Goal: Transaction & Acquisition: Purchase product/service

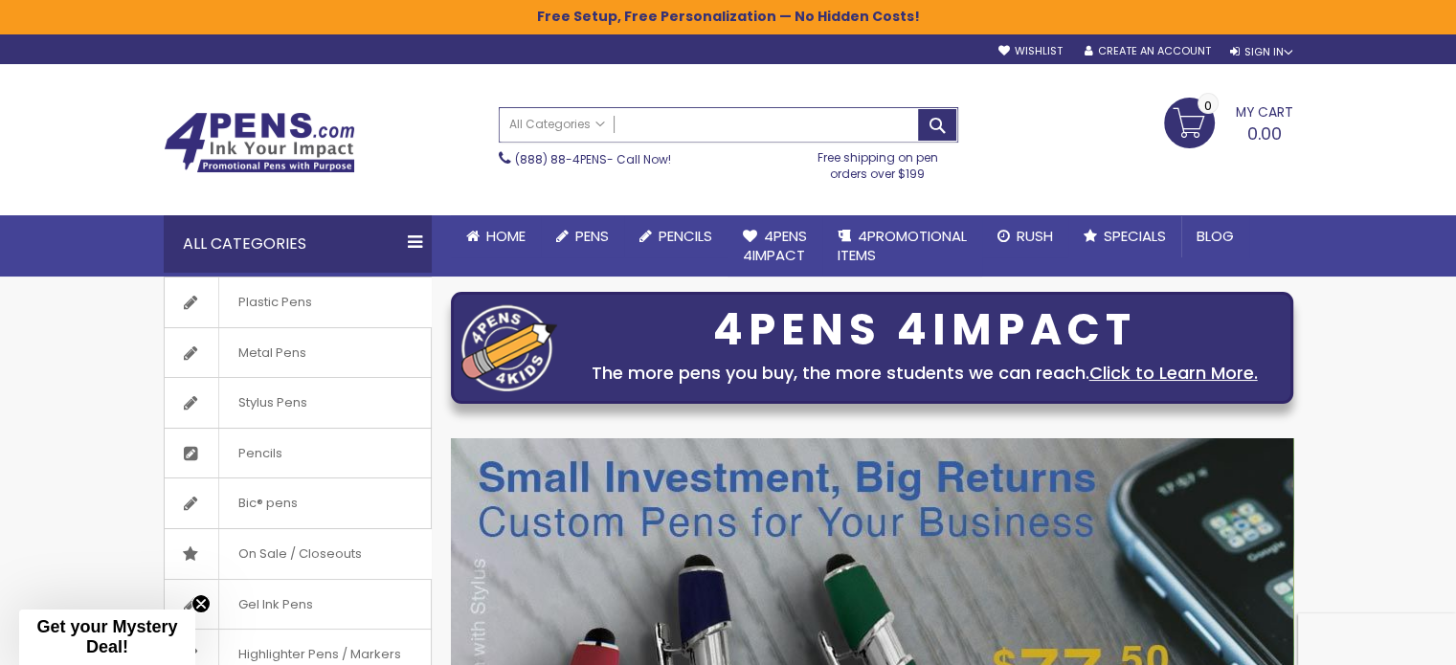
click at [766, 123] on input "Search" at bounding box center [729, 125] width 458 height 34
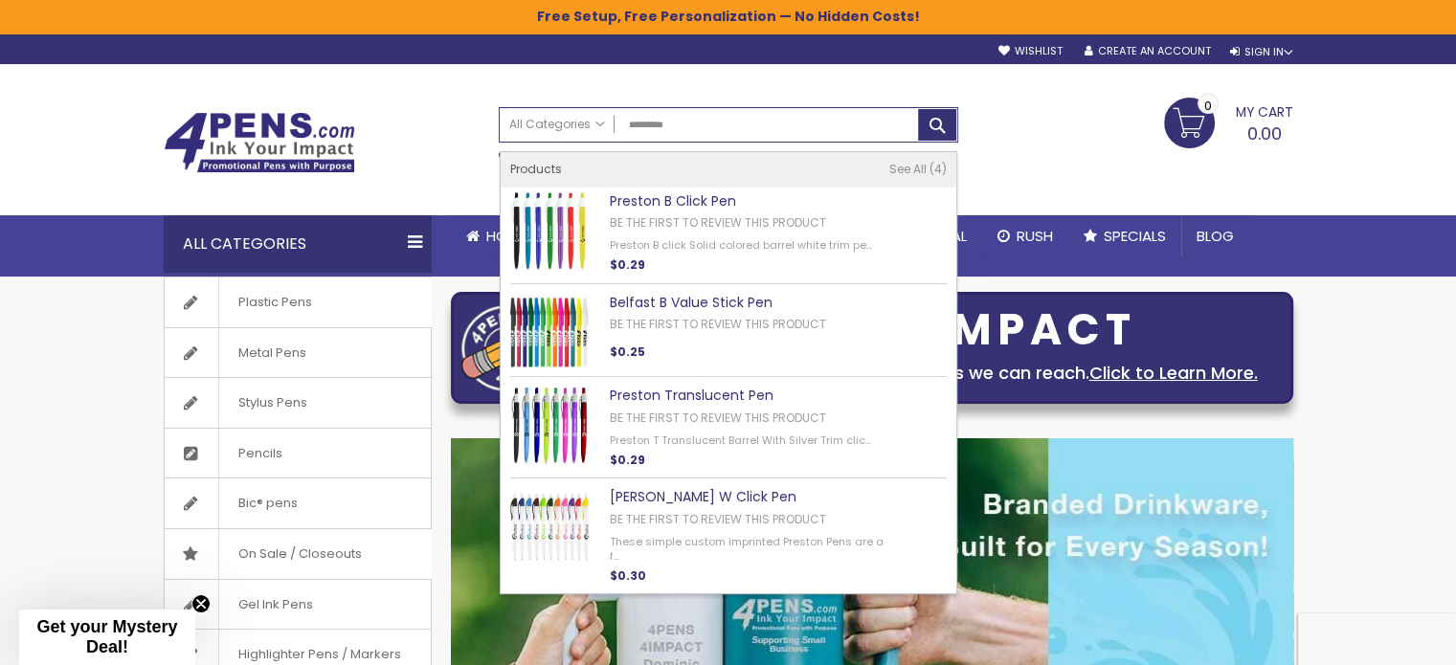
click at [704, 199] on link "Preston B Click Pen" at bounding box center [673, 200] width 126 height 19
type input "*********"
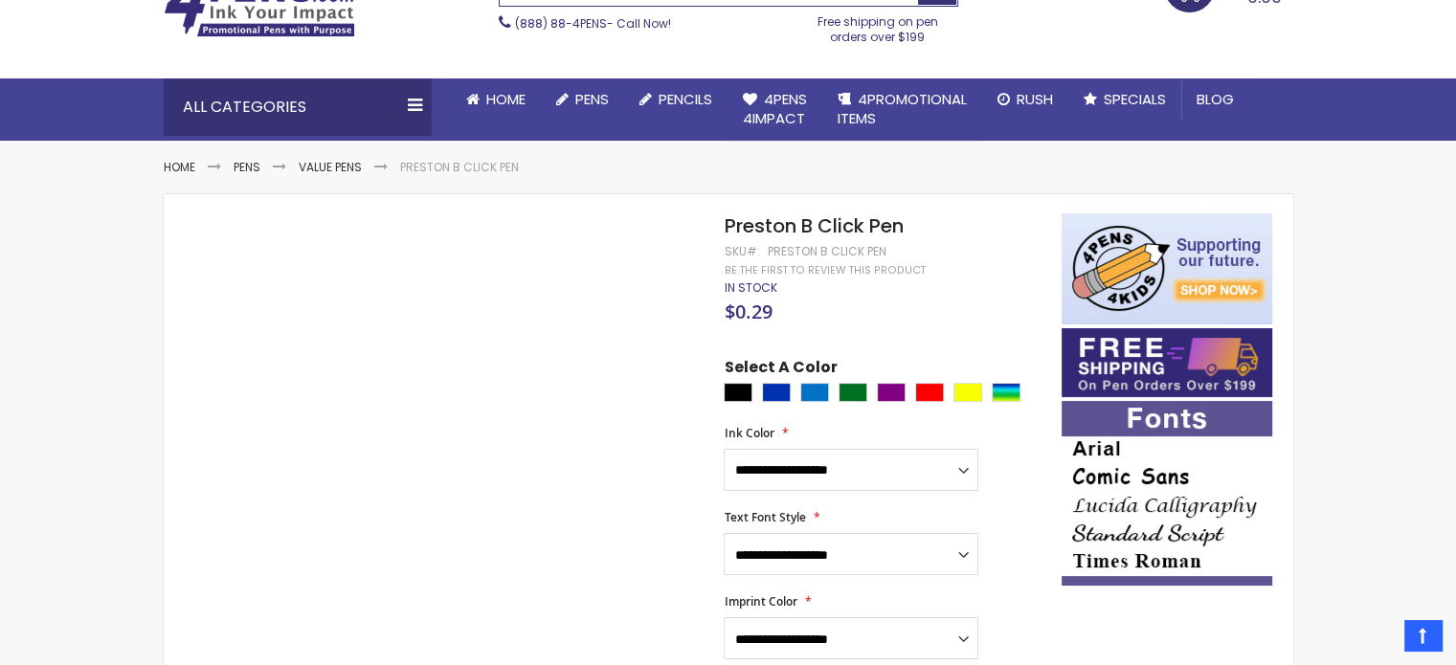
scroll to position [191, 0]
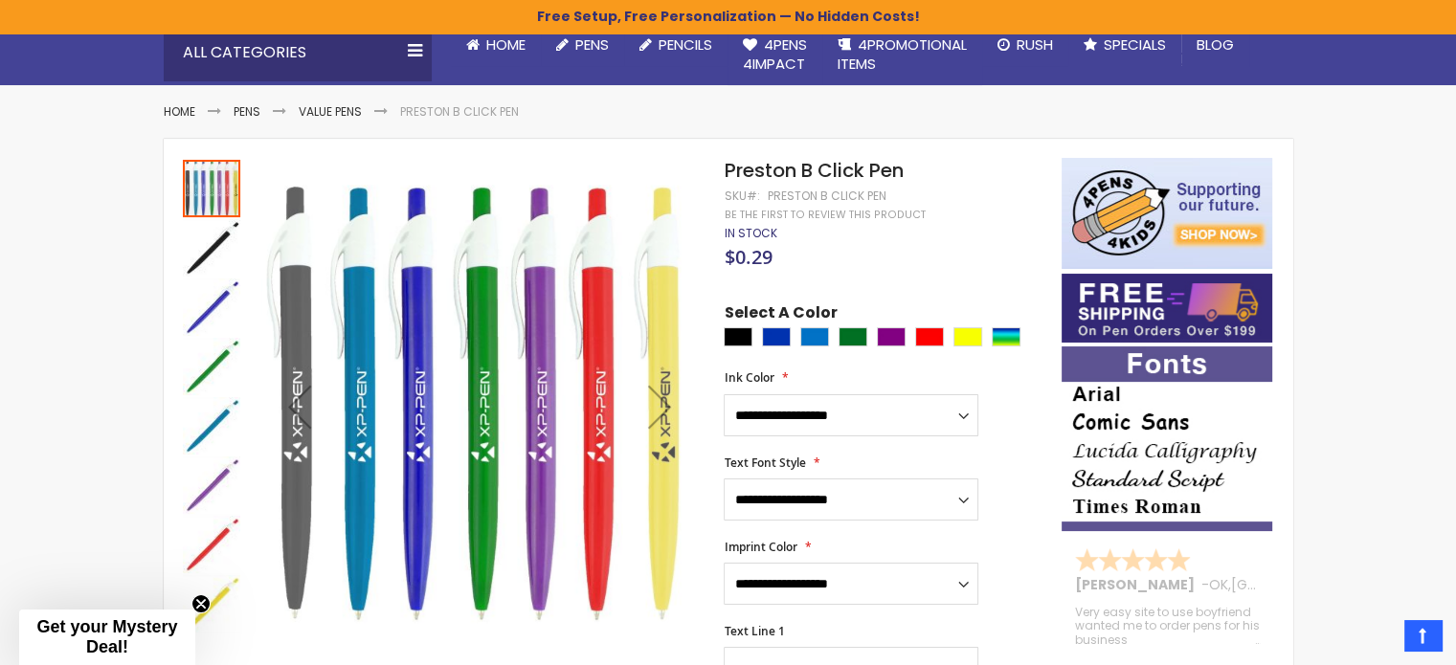
click at [203, 236] on img "Preston B Click Pen" at bounding box center [211, 247] width 57 height 57
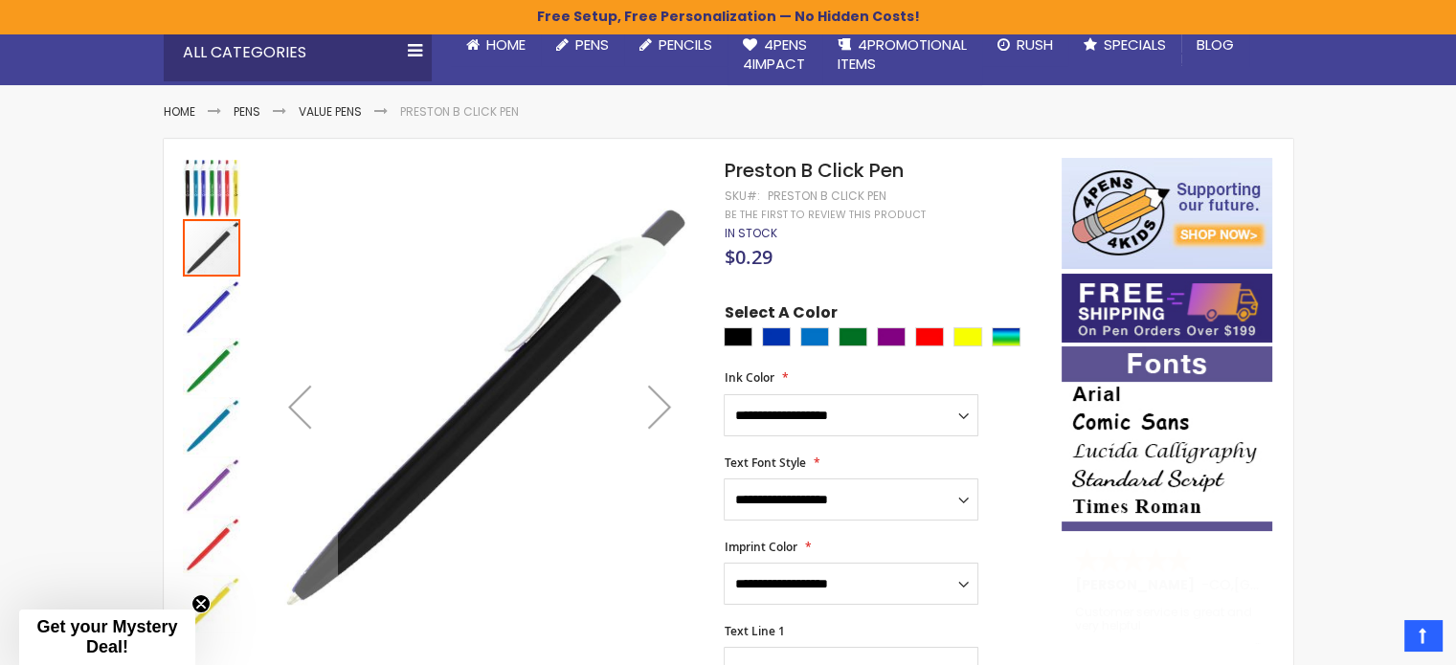
click at [210, 240] on div at bounding box center [211, 247] width 57 height 57
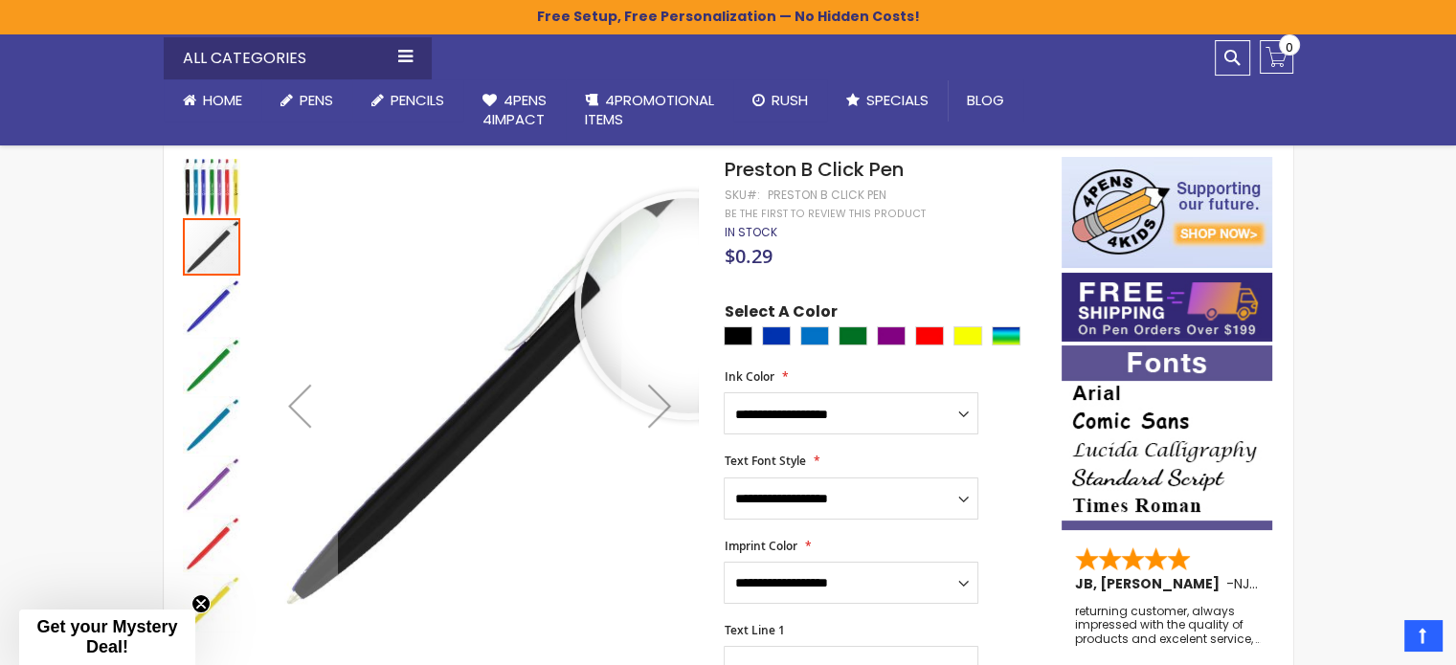
scroll to position [670, 0]
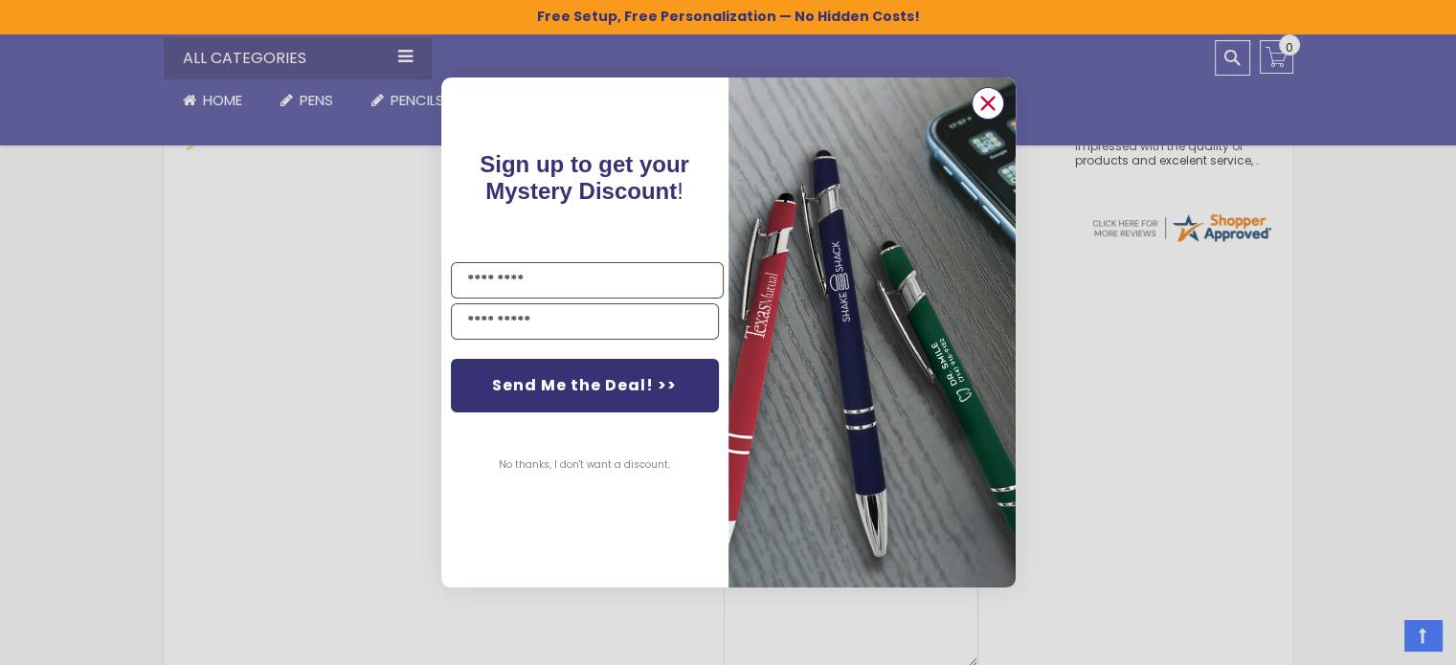
click at [999, 99] on circle "Close dialog" at bounding box center [987, 103] width 29 height 29
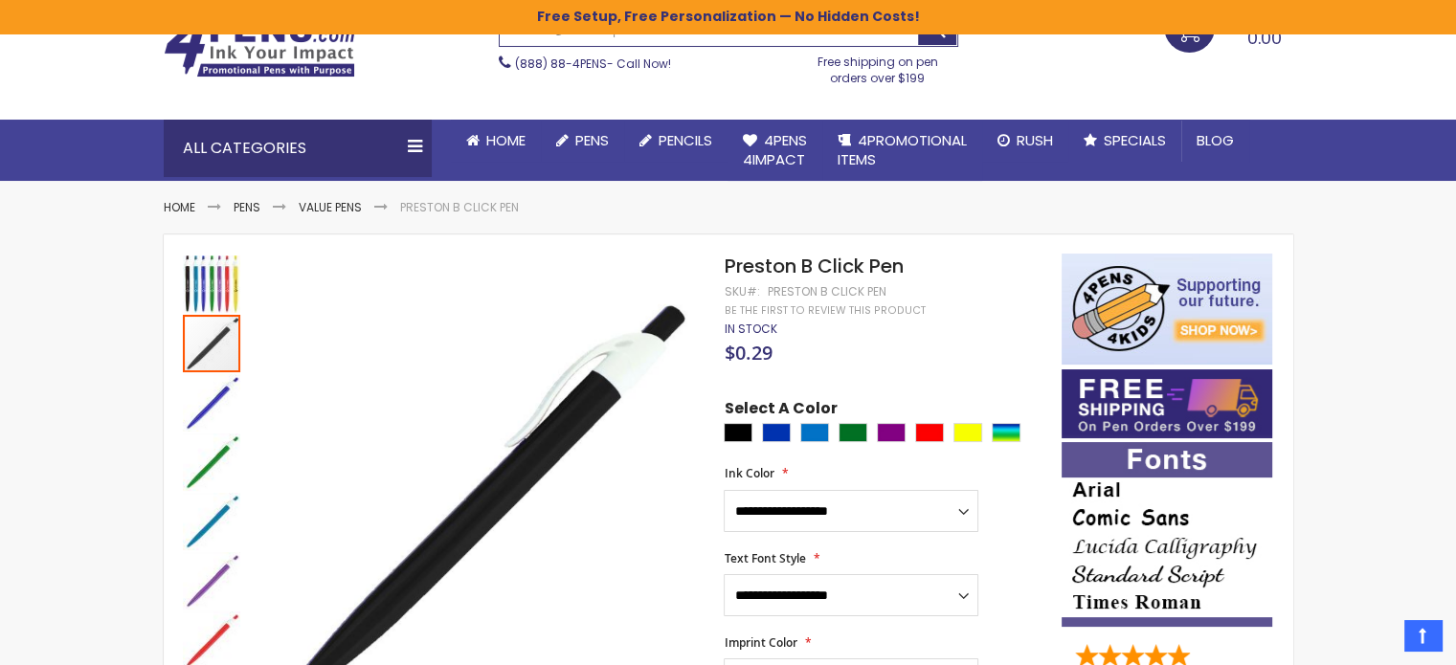
scroll to position [96, 0]
